Goal: Find contact information: Find contact information

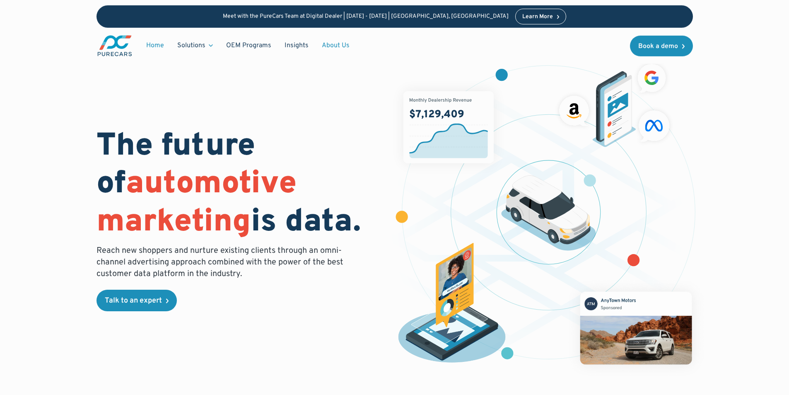
click at [322, 50] on link "About Us" at bounding box center [335, 46] width 41 height 16
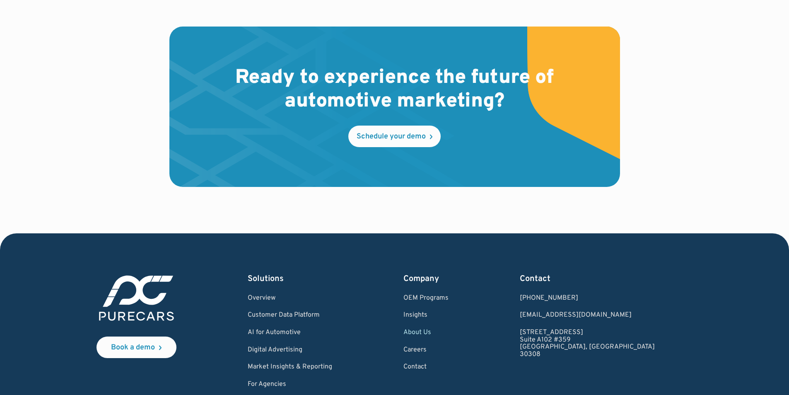
scroll to position [2430, 0]
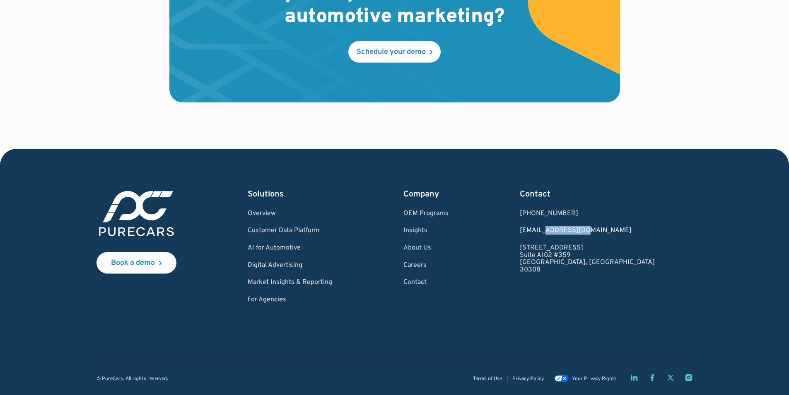
drag, startPoint x: 639, startPoint y: 230, endPoint x: 598, endPoint y: 232, distance: 40.6
click at [598, 232] on div "Book a demo Solutions Overview Customer Data Platform AI for Automotive Digital…" at bounding box center [395, 246] width 597 height 115
click at [589, 231] on link "[EMAIL_ADDRESS][DOMAIN_NAME]" at bounding box center [587, 230] width 135 height 7
click at [571, 230] on div "Book a demo Solutions Overview Customer Data Platform AI for Automotive Digital…" at bounding box center [395, 246] width 597 height 115
drag, startPoint x: 573, startPoint y: 230, endPoint x: 637, endPoint y: 229, distance: 63.8
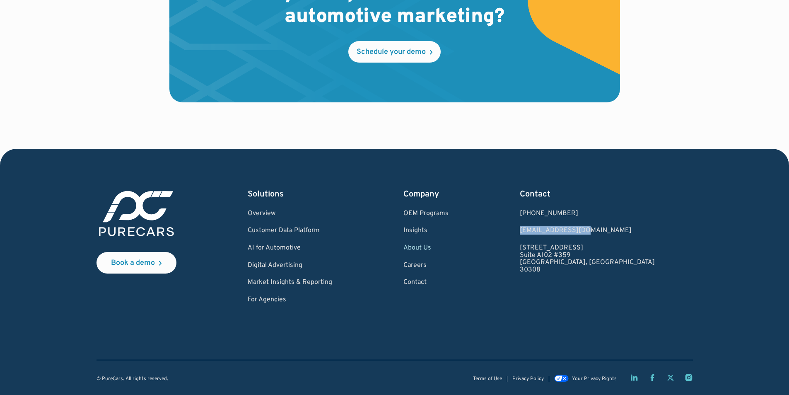
click at [637, 229] on div "Book a demo Solutions Overview Customer Data Platform AI for Automotive Digital…" at bounding box center [395, 246] width 597 height 115
copy link "[EMAIL_ADDRESS][DOMAIN_NAME]"
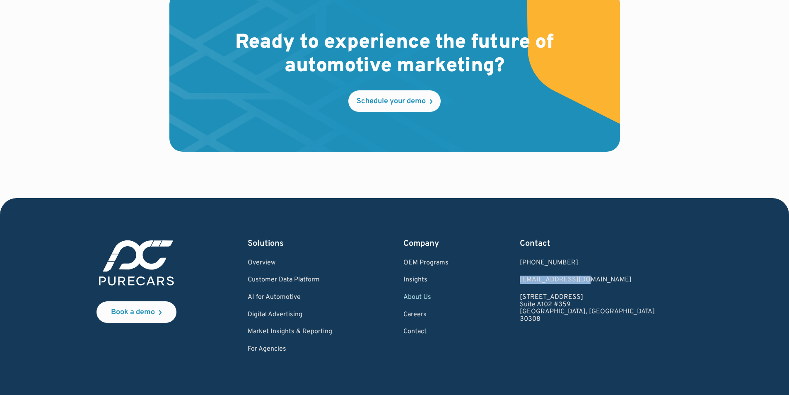
scroll to position [2305, 0]
